Goal: Communication & Community: Participate in discussion

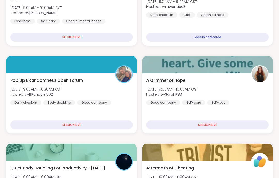
scroll to position [125, 0]
click at [125, 87] on div "Pop Up BRandomness Open Forum Mon, Sep 08 | 9:00AM - 10:30AM CST Hosted by BRan…" at bounding box center [71, 91] width 122 height 28
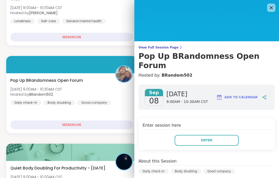
scroll to position [0, 0]
click at [270, 3] on img at bounding box center [206, 20] width 144 height 41
click at [270, 7] on icon at bounding box center [270, 7] width 3 height 3
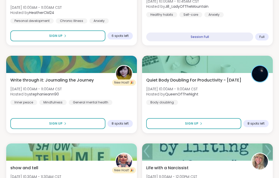
scroll to position [389, 0]
click at [105, 167] on div "show and tell Mon, Sep 08 | 10:30AM - 11:30AM CST Hosted by Lisa318 Good compan…" at bounding box center [71, 179] width 122 height 28
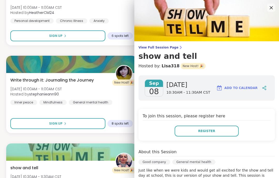
scroll to position [0, 0]
click at [268, 6] on icon at bounding box center [271, 8] width 6 height 6
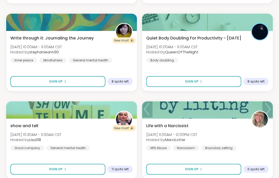
scroll to position [431, 0]
click at [245, 141] on div "Life with a Narcissist Mon, Sep 08 | 11:00AM - 12:00PM CST Hosted by MarciLotte…" at bounding box center [207, 137] width 122 height 28
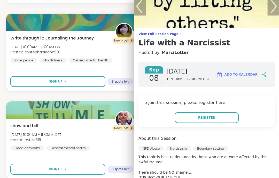
scroll to position [12, 0]
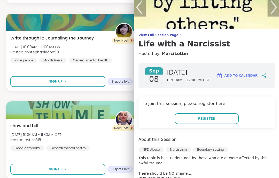
click at [271, 9] on img at bounding box center [206, 8] width 144 height 41
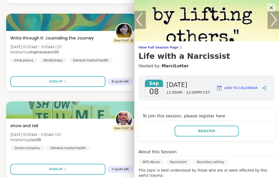
scroll to position [0, 0]
click at [269, 9] on icon at bounding box center [270, 7] width 3 height 3
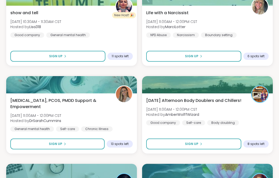
scroll to position [544, 0]
click at [244, 111] on div "Monday Afternoon Body Doublers and Chillers! Mon, Sep 08 | 11:00AM - 12:00PM CS…" at bounding box center [207, 111] width 122 height 28
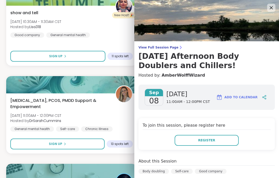
scroll to position [0, 0]
click at [268, 13] on img at bounding box center [206, 20] width 144 height 41
click at [271, 9] on icon at bounding box center [271, 8] width 6 height 6
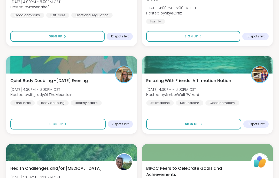
scroll to position [1177, 0]
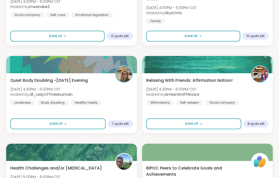
click at [268, 87] on div "Relaxing With Friends: Affirmation Nation! Mon, Sep 08 | 4:30PM - 6:00PM CST Ho…" at bounding box center [207, 91] width 122 height 28
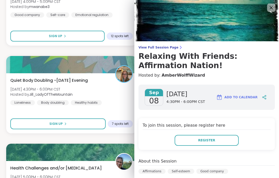
scroll to position [0, 0]
click at [268, 9] on icon at bounding box center [271, 8] width 6 height 6
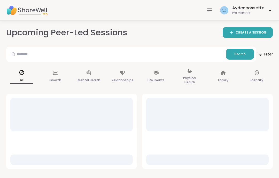
click at [205, 11] on div at bounding box center [209, 10] width 10 height 10
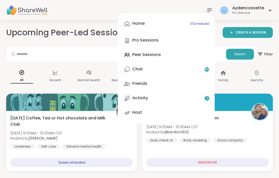
click at [238, 12] on div "Pro Member" at bounding box center [248, 13] width 32 height 4
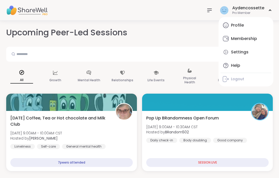
click at [251, 42] on link "Membership" at bounding box center [245, 38] width 51 height 12
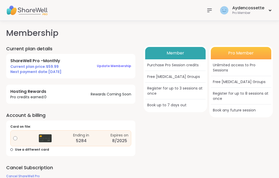
click at [263, 14] on div "Pro Member" at bounding box center [248, 13] width 32 height 4
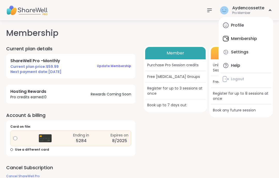
click at [258, 28] on link "Profile" at bounding box center [245, 25] width 51 height 12
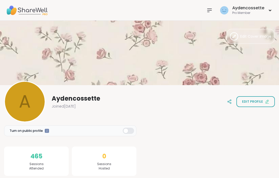
scroll to position [4, 0]
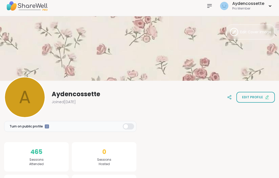
click at [207, 10] on div at bounding box center [209, 6] width 10 height 10
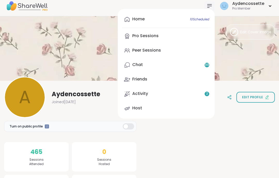
click at [204, 94] on link "Activity 2" at bounding box center [166, 94] width 88 height 12
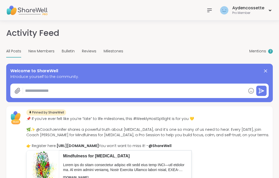
click at [262, 54] on div "Mentions 2" at bounding box center [260, 51] width 23 height 12
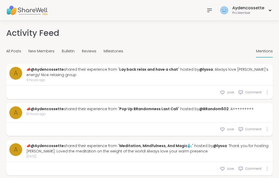
click at [214, 10] on div at bounding box center [209, 10] width 10 height 10
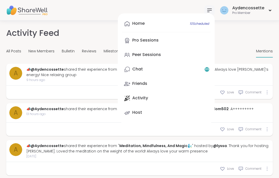
click at [201, 22] on span "10 Scheduled" at bounding box center [199, 24] width 19 height 4
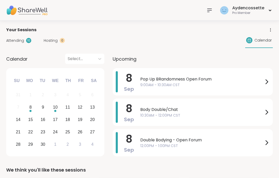
click at [234, 144] on span "12:00PM - 1:00PM CST" at bounding box center [201, 145] width 123 height 5
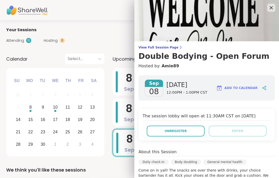
click at [274, 9] on icon at bounding box center [271, 8] width 6 height 6
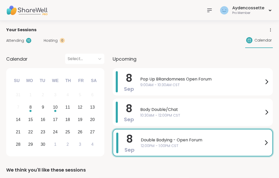
click at [274, 9] on div "Aydencossette Pro Member" at bounding box center [139, 10] width 279 height 21
click at [232, 81] on span "Pop Up BRandomness Open Forum" at bounding box center [201, 79] width 123 height 6
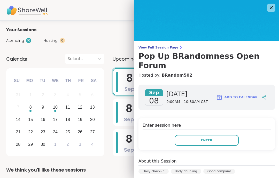
click at [276, 8] on img at bounding box center [206, 20] width 144 height 41
click at [273, 7] on icon at bounding box center [271, 8] width 6 height 6
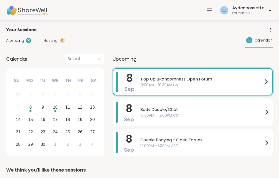
click at [245, 109] on span "Body Double/Chat" at bounding box center [201, 110] width 123 height 6
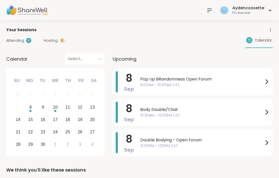
scroll to position [1, 0]
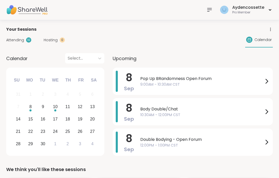
click at [258, 110] on span "Body Double/Chat" at bounding box center [201, 109] width 123 height 6
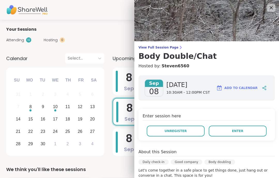
scroll to position [0, 0]
click at [274, 11] on icon at bounding box center [271, 8] width 6 height 6
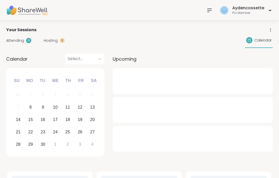
scroll to position [1, 0]
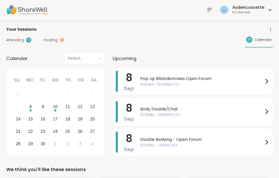
click at [156, 110] on span "Body Double/Chat" at bounding box center [201, 109] width 123 height 6
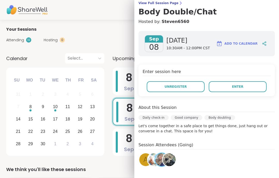
scroll to position [44, 0]
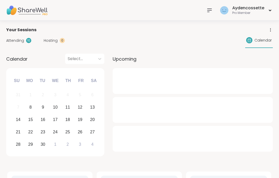
scroll to position [1, 0]
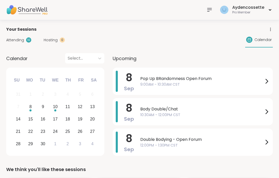
click at [211, 117] on span "10:30AM - 12:00PM CST" at bounding box center [201, 114] width 123 height 5
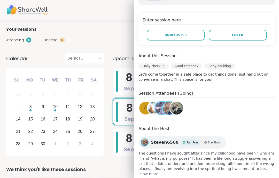
scroll to position [96, 0]
click at [247, 40] on button "Enter" at bounding box center [237, 34] width 58 height 11
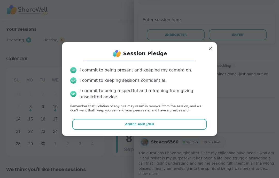
click at [175, 129] on button "Agree and Join" at bounding box center [139, 124] width 134 height 11
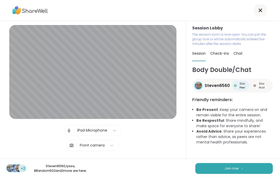
click at [250, 167] on button "Join now" at bounding box center [233, 168] width 77 height 11
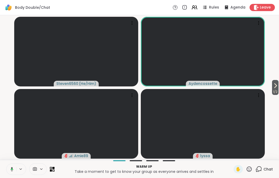
click at [10, 166] on button at bounding box center [11, 169] width 11 height 11
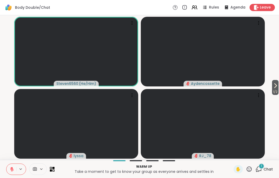
click at [13, 172] on button at bounding box center [11, 169] width 10 height 11
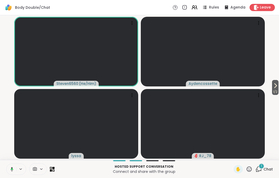
click at [14, 168] on button at bounding box center [11, 169] width 11 height 11
click at [12, 170] on icon at bounding box center [12, 169] width 5 height 5
click at [11, 170] on icon at bounding box center [12, 169] width 5 height 5
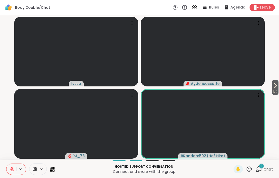
click at [12, 169] on icon at bounding box center [12, 169] width 4 height 4
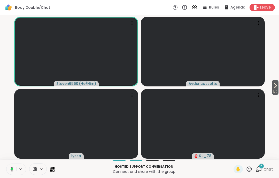
click at [13, 169] on rect at bounding box center [12, 169] width 2 height 2
click at [14, 172] on button at bounding box center [11, 169] width 10 height 11
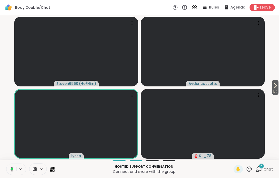
click at [13, 169] on icon at bounding box center [12, 169] width 3 height 4
click at [13, 168] on icon at bounding box center [12, 169] width 5 height 5
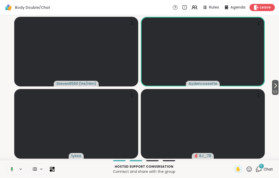
click at [10, 170] on icon at bounding box center [11, 169] width 5 height 5
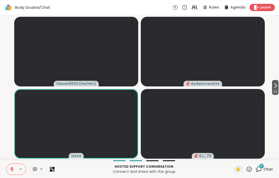
click at [15, 166] on button at bounding box center [11, 169] width 10 height 11
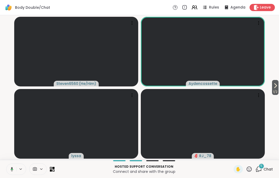
click at [9, 169] on icon at bounding box center [11, 169] width 5 height 5
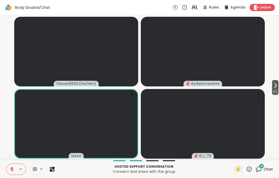
click at [12, 169] on icon at bounding box center [12, 169] width 4 height 4
click at [11, 166] on button at bounding box center [11, 169] width 10 height 11
click at [13, 172] on button at bounding box center [11, 169] width 10 height 11
click at [11, 172] on button at bounding box center [11, 169] width 10 height 11
click at [12, 169] on icon at bounding box center [12, 169] width 4 height 4
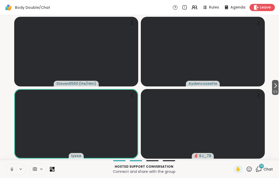
click at [8, 172] on button at bounding box center [11, 169] width 10 height 11
click at [9, 173] on button at bounding box center [11, 169] width 10 height 11
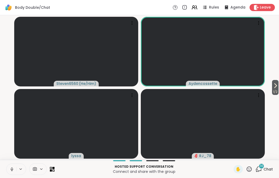
click at [11, 169] on icon at bounding box center [12, 169] width 5 height 5
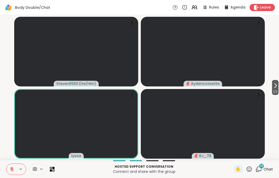
click at [11, 169] on icon at bounding box center [12, 169] width 4 height 4
click at [9, 168] on button at bounding box center [11, 169] width 10 height 11
click at [11, 169] on icon at bounding box center [12, 169] width 4 height 4
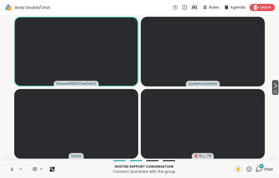
click at [10, 167] on icon at bounding box center [12, 169] width 5 height 5
click at [10, 171] on icon at bounding box center [12, 169] width 5 height 5
click at [12, 169] on icon at bounding box center [12, 169] width 2 height 2
click at [15, 168] on button at bounding box center [11, 169] width 10 height 11
click at [14, 173] on button at bounding box center [11, 169] width 10 height 11
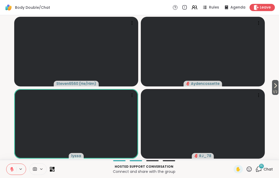
click at [9, 172] on button at bounding box center [11, 169] width 10 height 11
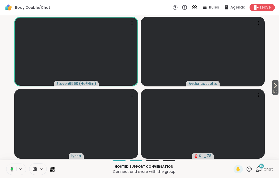
click at [9, 171] on button at bounding box center [11, 169] width 11 height 11
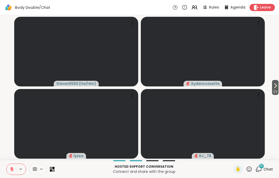
click at [10, 167] on icon at bounding box center [12, 169] width 5 height 5
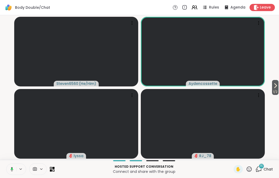
click at [10, 173] on button at bounding box center [11, 169] width 11 height 11
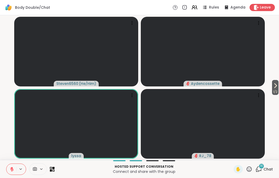
click at [14, 166] on button at bounding box center [11, 169] width 10 height 11
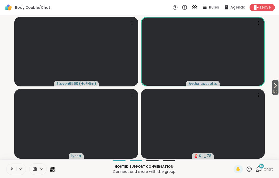
click at [12, 172] on button at bounding box center [11, 169] width 10 height 11
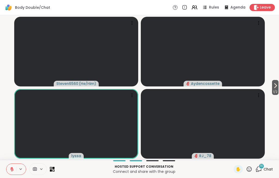
click at [13, 167] on icon at bounding box center [12, 169] width 5 height 5
click at [11, 170] on icon at bounding box center [12, 169] width 5 height 5
click at [13, 166] on button at bounding box center [11, 169] width 10 height 11
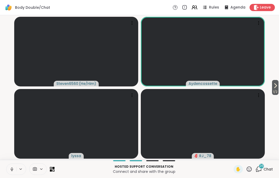
click at [11, 170] on icon at bounding box center [12, 169] width 5 height 5
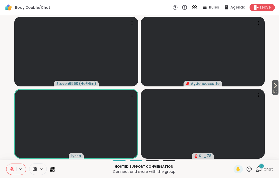
click at [12, 170] on icon at bounding box center [12, 169] width 5 height 5
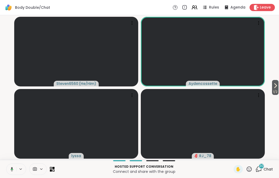
click at [14, 169] on button at bounding box center [11, 169] width 11 height 11
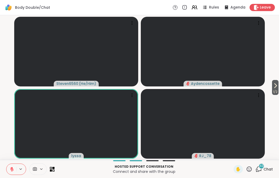
click at [9, 173] on button at bounding box center [11, 169] width 10 height 11
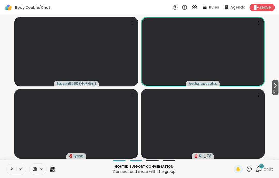
click at [10, 169] on icon at bounding box center [12, 169] width 5 height 5
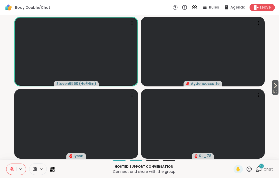
click at [13, 167] on icon at bounding box center [12, 169] width 5 height 5
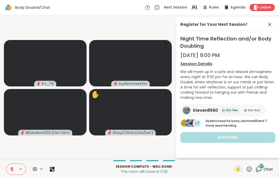
click at [263, 10] on div "Leave" at bounding box center [261, 7] width 25 height 7
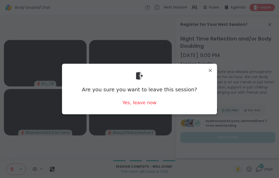
click at [151, 105] on div "Yes, leave now" at bounding box center [139, 102] width 34 height 6
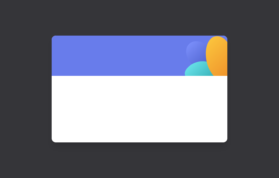
click at [155, 103] on span at bounding box center [139, 102] width 151 height 28
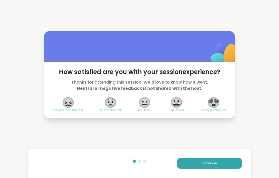
click at [225, 166] on button "Continue" at bounding box center [209, 163] width 64 height 11
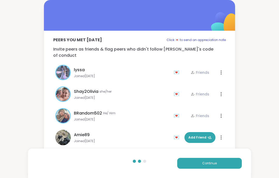
click at [225, 166] on button "Continue" at bounding box center [209, 163] width 64 height 11
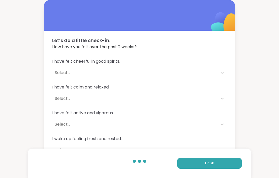
click at [234, 167] on button "Finish" at bounding box center [209, 163] width 64 height 11
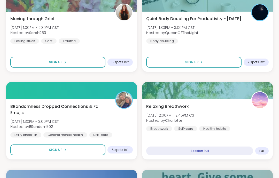
scroll to position [457, 0]
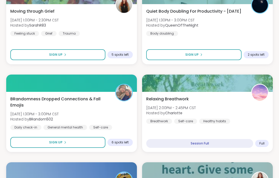
click at [90, 144] on button "Sign Up" at bounding box center [57, 142] width 95 height 11
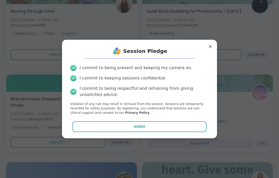
click at [133, 132] on button "Agree" at bounding box center [139, 126] width 134 height 11
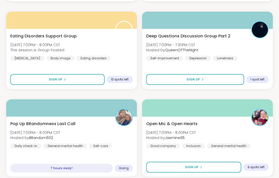
scroll to position [1484, 0]
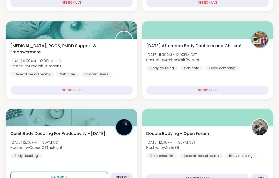
scroll to position [166, 0]
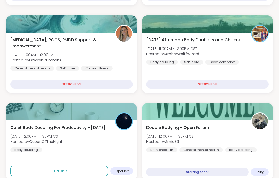
click at [235, 131] on div "Double Bodying - Open Forum [DATE] 12:00PM - 1:30PM CST Hosted by Amie89 Daily …" at bounding box center [207, 139] width 122 height 28
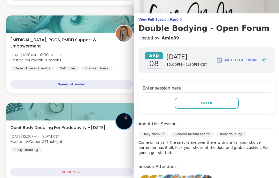
scroll to position [28, 0]
click at [244, 109] on div "Enter" at bounding box center [206, 103] width 128 height 11
click at [233, 108] on button "Enter" at bounding box center [206, 103] width 64 height 11
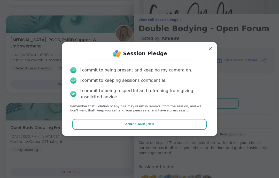
click at [193, 130] on button "Agree and Join" at bounding box center [139, 124] width 134 height 11
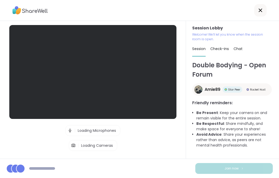
scroll to position [21, 0]
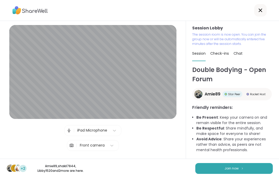
click at [244, 173] on button "Join now" at bounding box center [233, 168] width 77 height 11
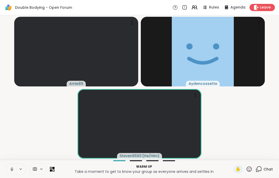
click at [11, 174] on button at bounding box center [11, 169] width 10 height 11
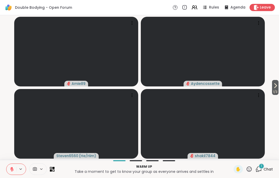
click at [278, 90] on span "1 / 3" at bounding box center [275, 92] width 6 height 6
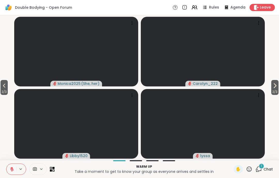
click at [274, 92] on span "2 / 3" at bounding box center [274, 92] width 7 height 6
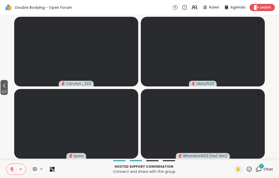
click at [7, 88] on icon at bounding box center [4, 86] width 6 height 6
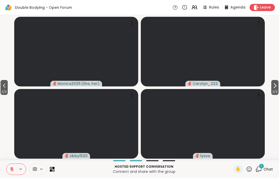
click at [7, 87] on icon at bounding box center [4, 86] width 6 height 6
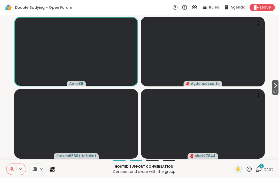
click at [11, 172] on button at bounding box center [11, 169] width 10 height 11
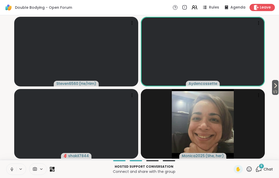
click at [10, 169] on icon at bounding box center [12, 169] width 5 height 5
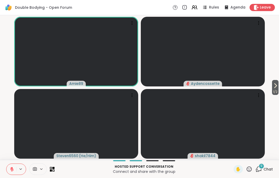
click at [13, 173] on button at bounding box center [11, 169] width 10 height 11
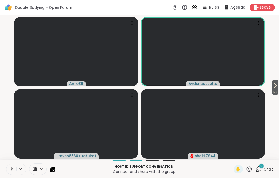
click at [11, 168] on icon at bounding box center [12, 169] width 5 height 5
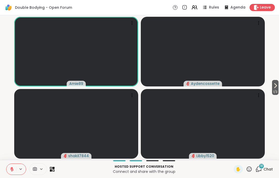
click at [12, 173] on button at bounding box center [11, 169] width 10 height 11
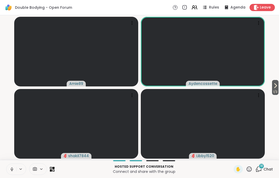
click at [12, 168] on icon at bounding box center [12, 169] width 5 height 5
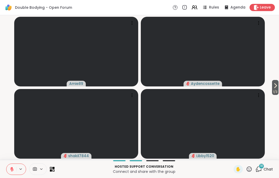
click at [8, 167] on button at bounding box center [11, 169] width 10 height 11
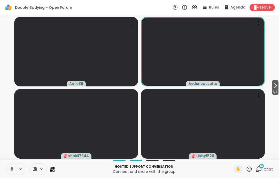
click at [13, 168] on icon at bounding box center [11, 169] width 5 height 5
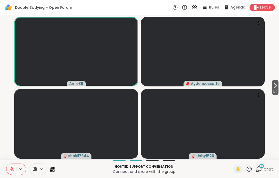
click at [12, 166] on button at bounding box center [11, 169] width 10 height 11
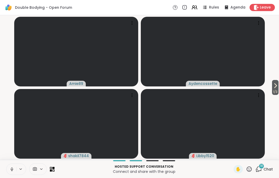
click at [13, 168] on icon at bounding box center [12, 169] width 5 height 5
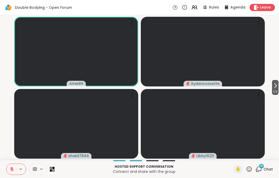
click at [15, 164] on button at bounding box center [11, 169] width 10 height 11
click at [11, 169] on icon at bounding box center [12, 169] width 3 height 2
